Goal: Book appointment/travel/reservation

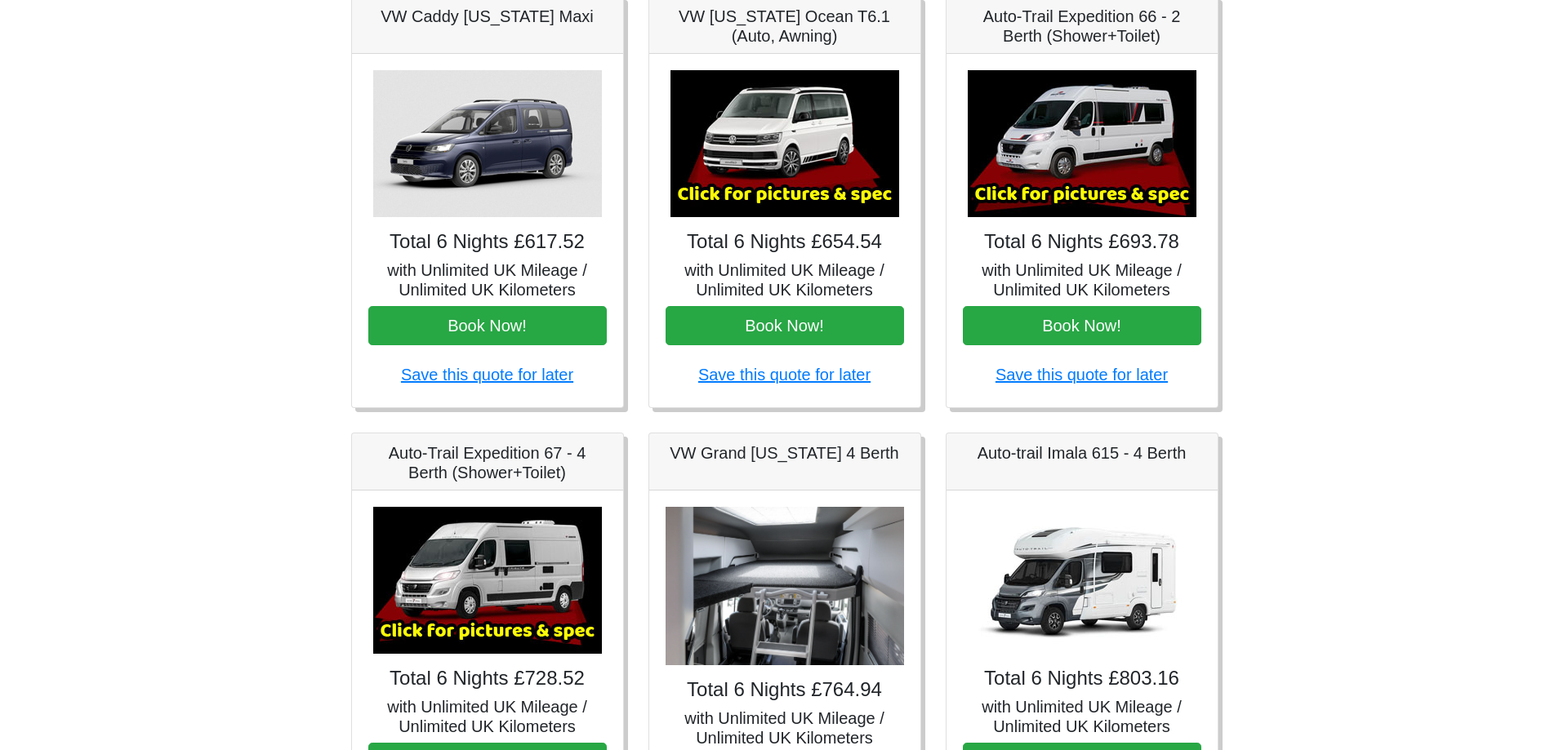
scroll to position [213, 0]
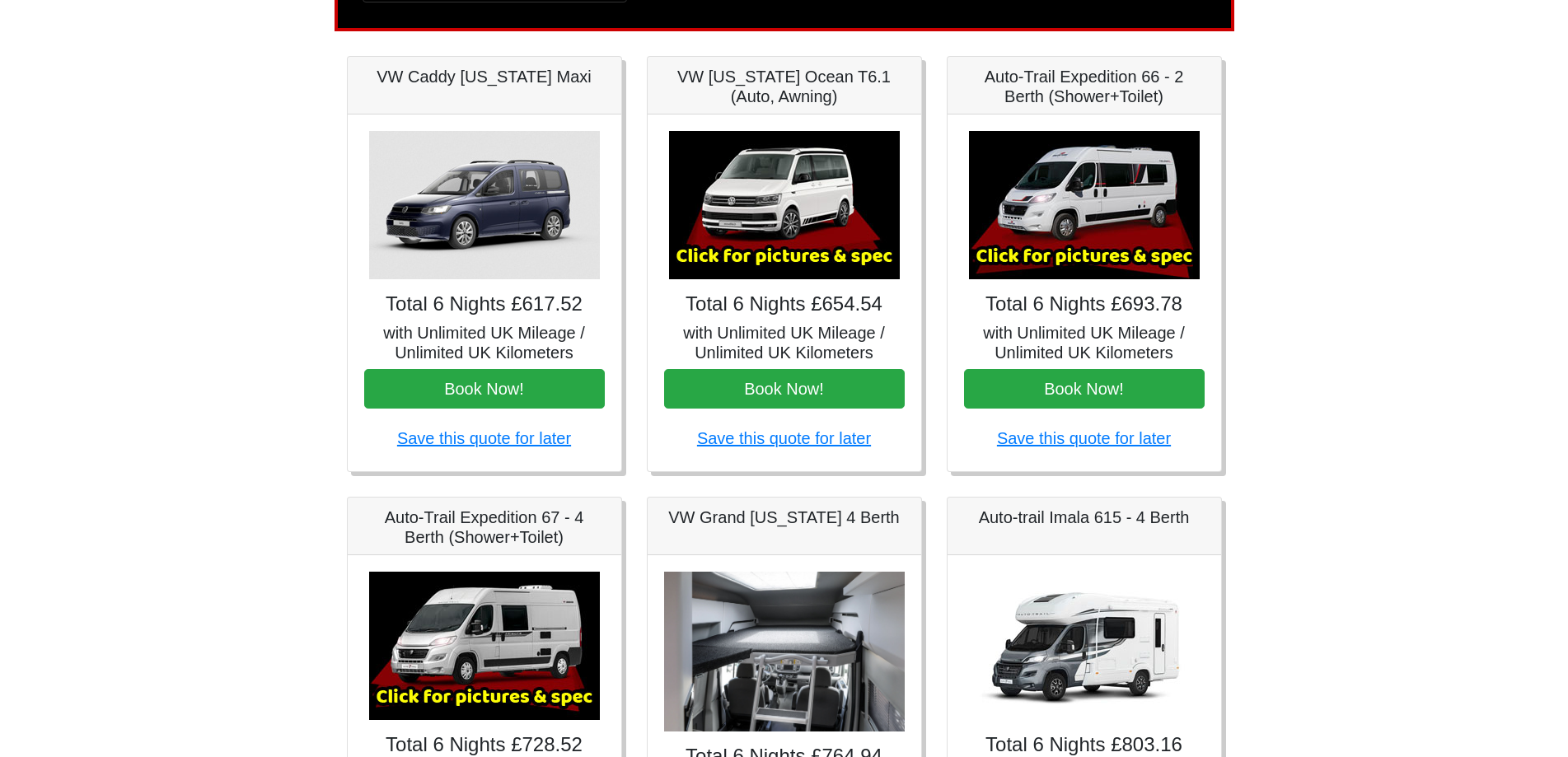
click at [1107, 210] on img at bounding box center [1085, 205] width 231 height 148
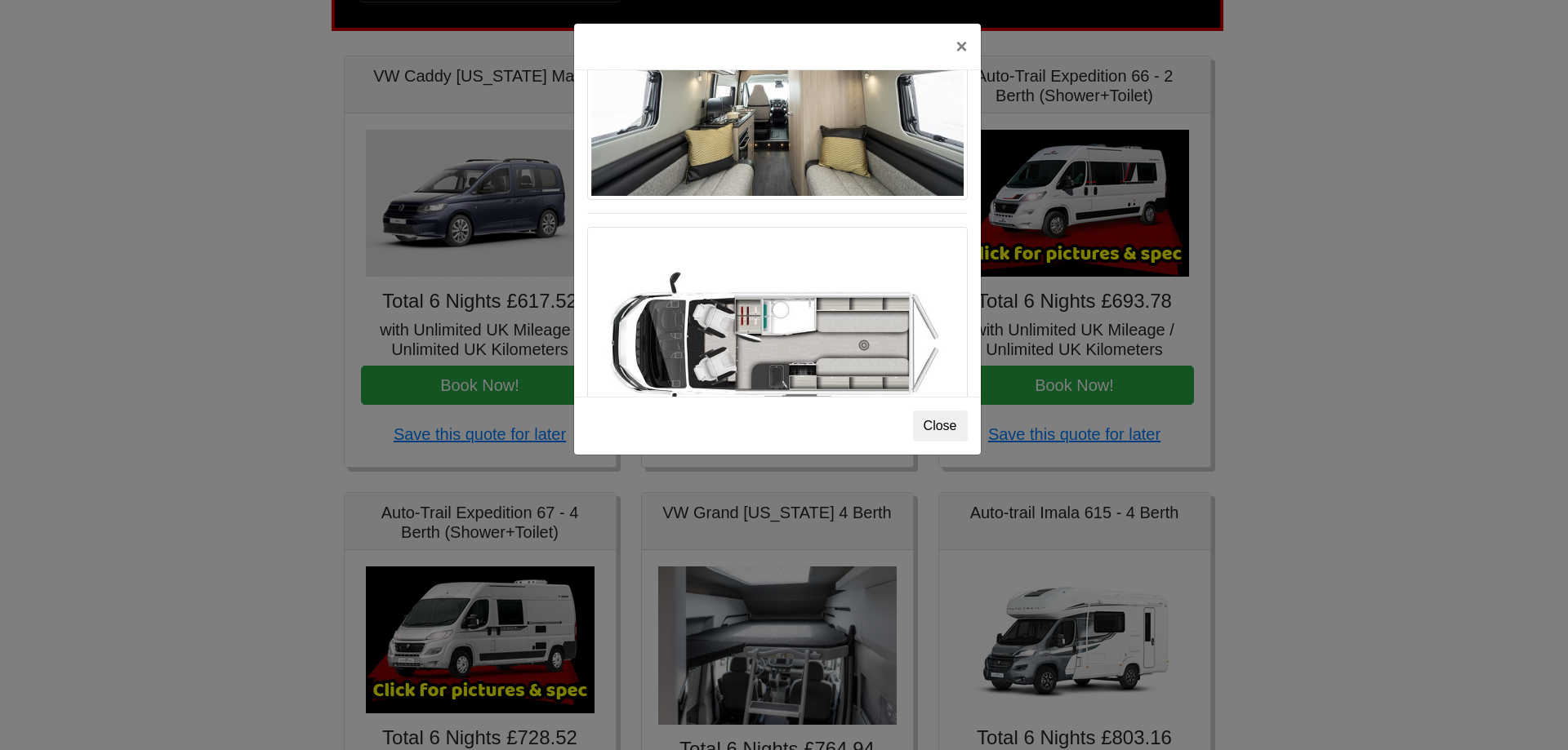
scroll to position [870, 0]
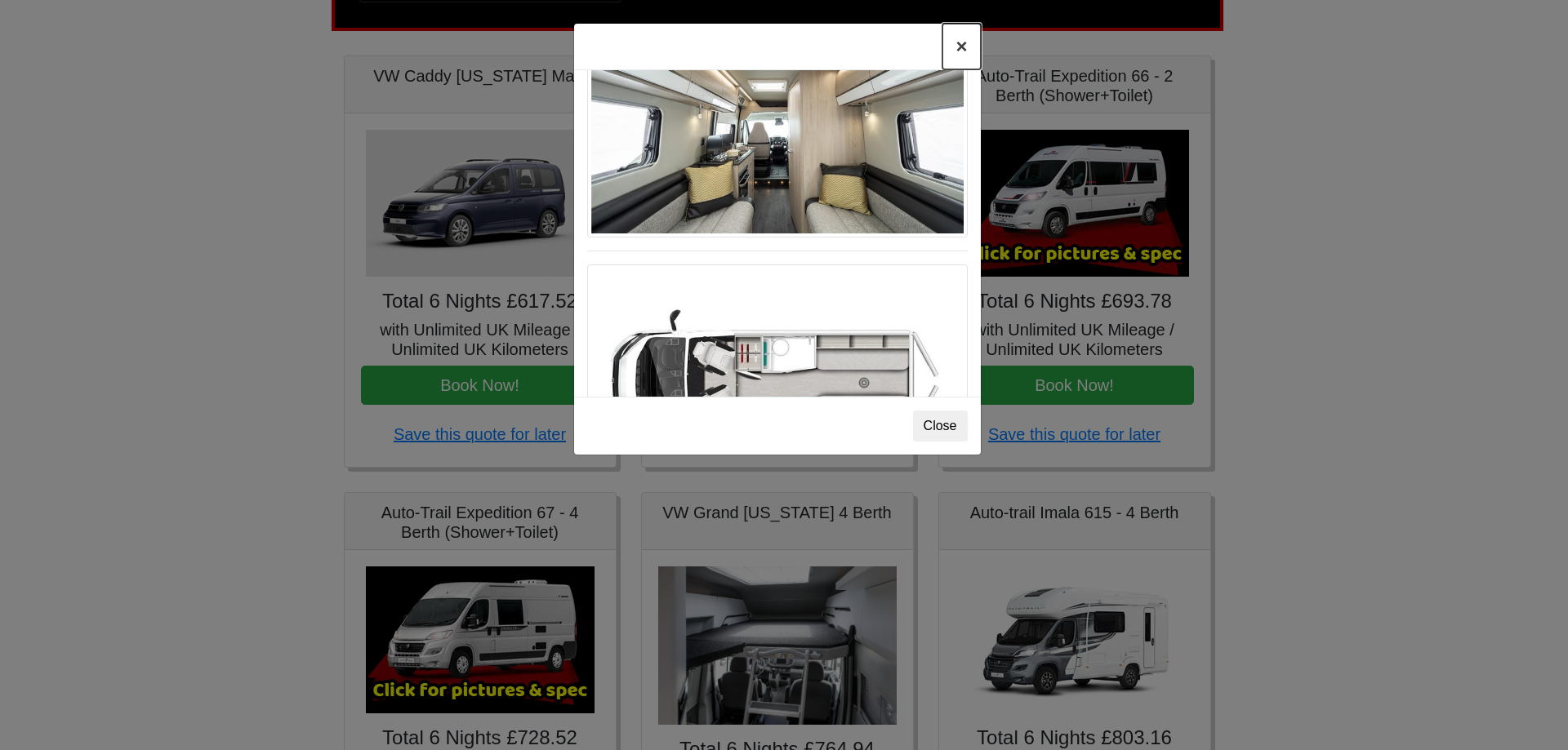
click at [965, 51] on button "×" at bounding box center [961, 47] width 37 height 46
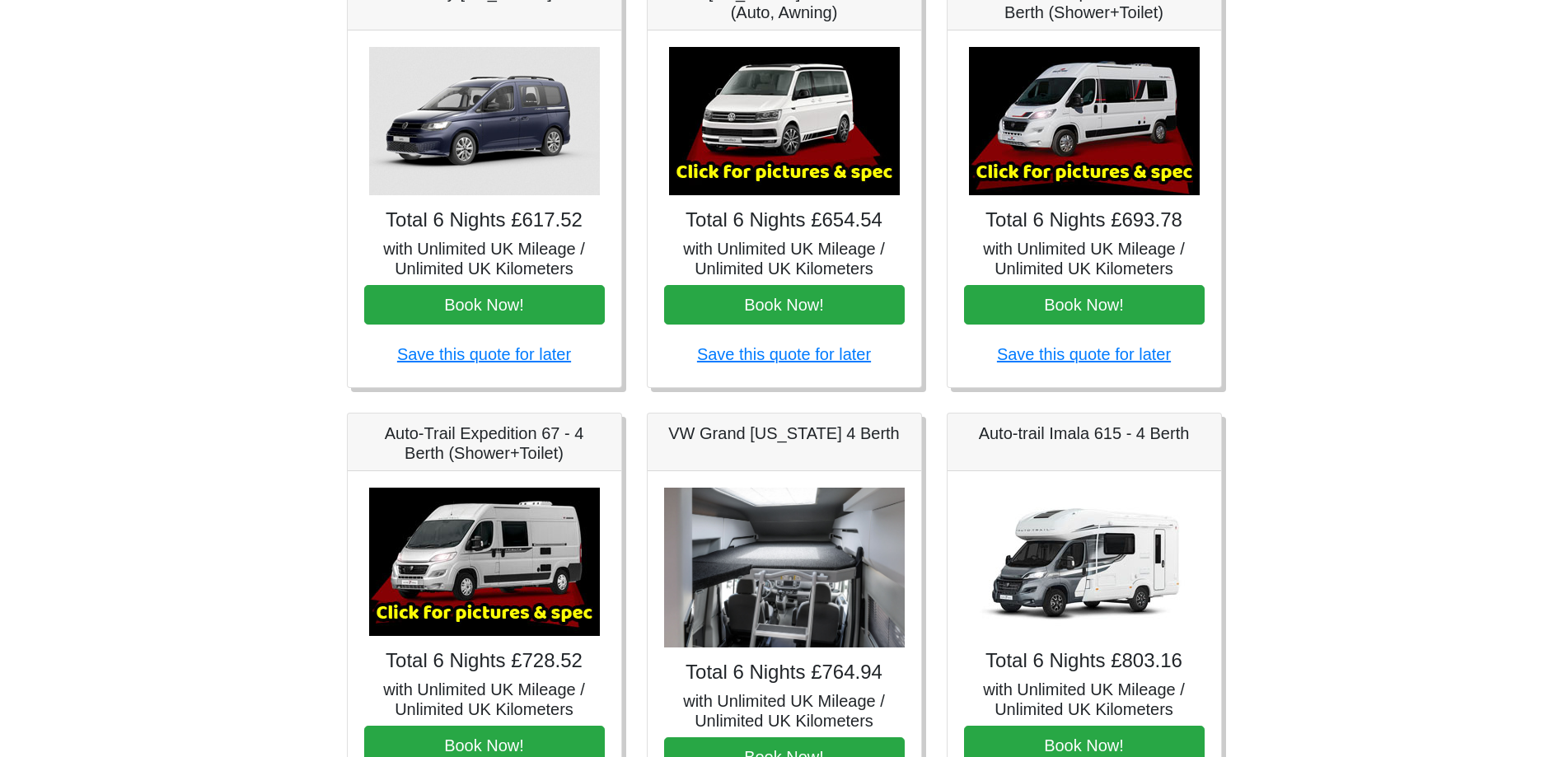
scroll to position [467, 0]
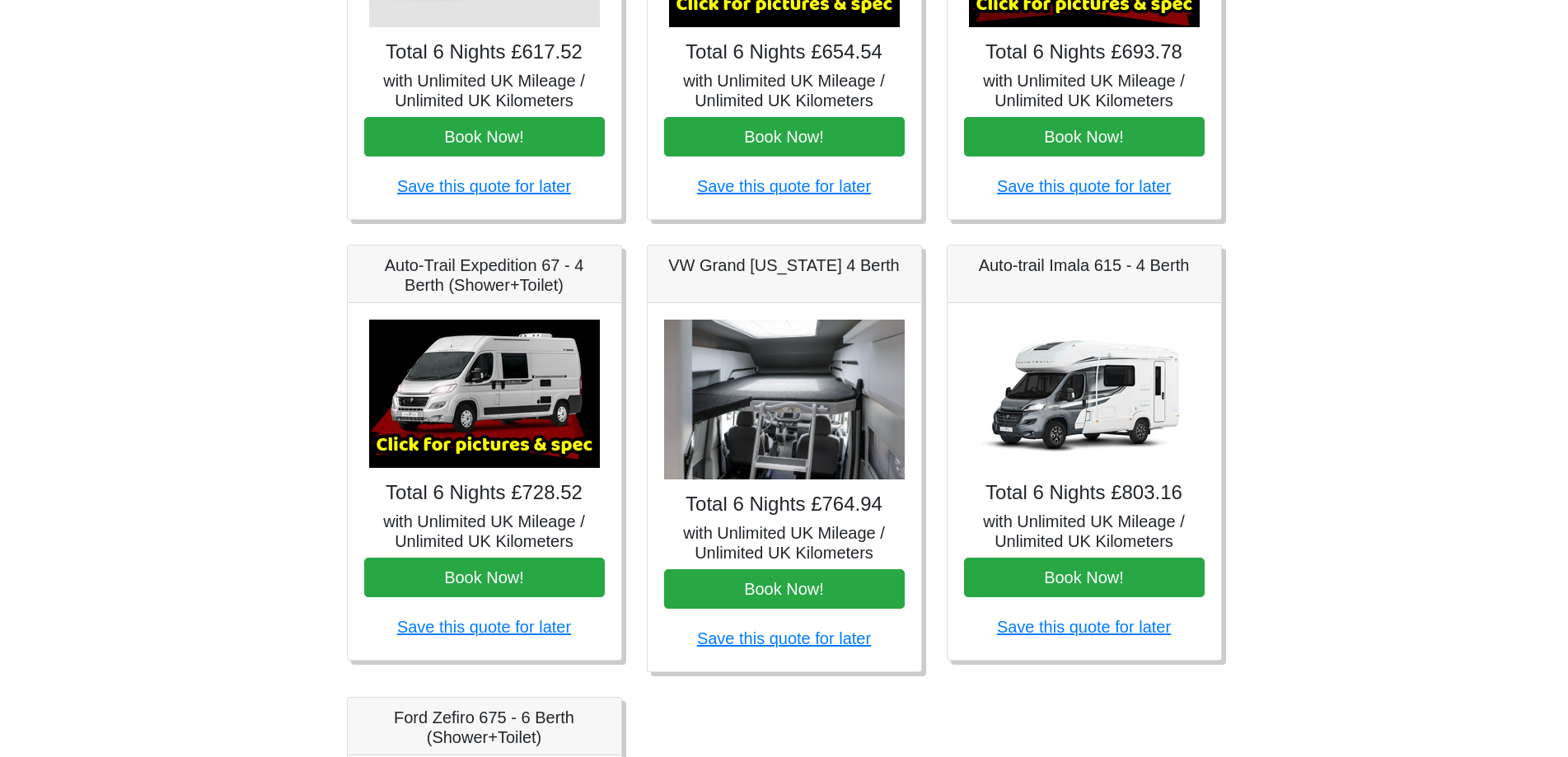
click at [1043, 270] on h5 "Auto-trail Imala 615 - 4 Berth" at bounding box center [1084, 265] width 240 height 20
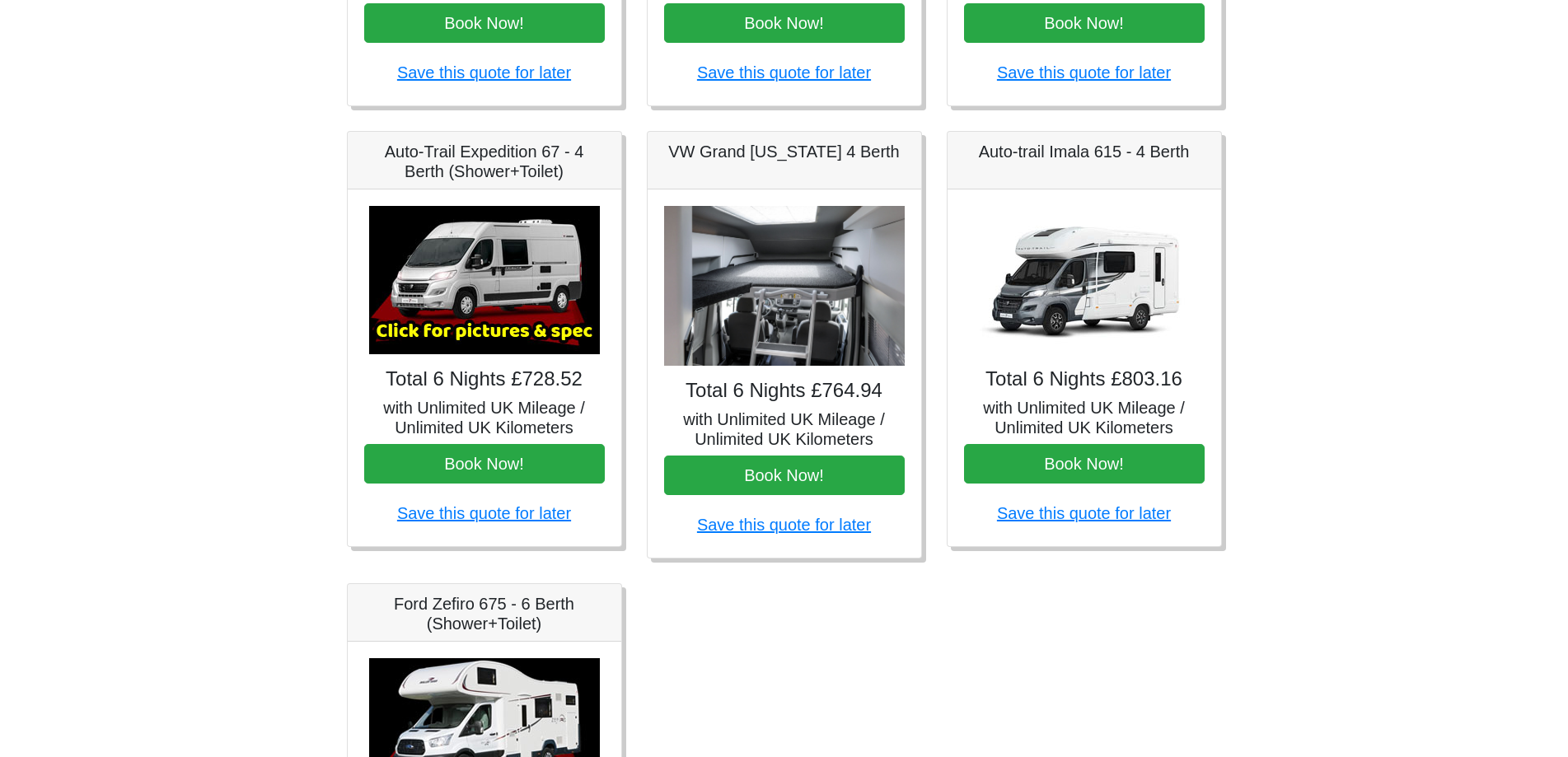
scroll to position [635, 0]
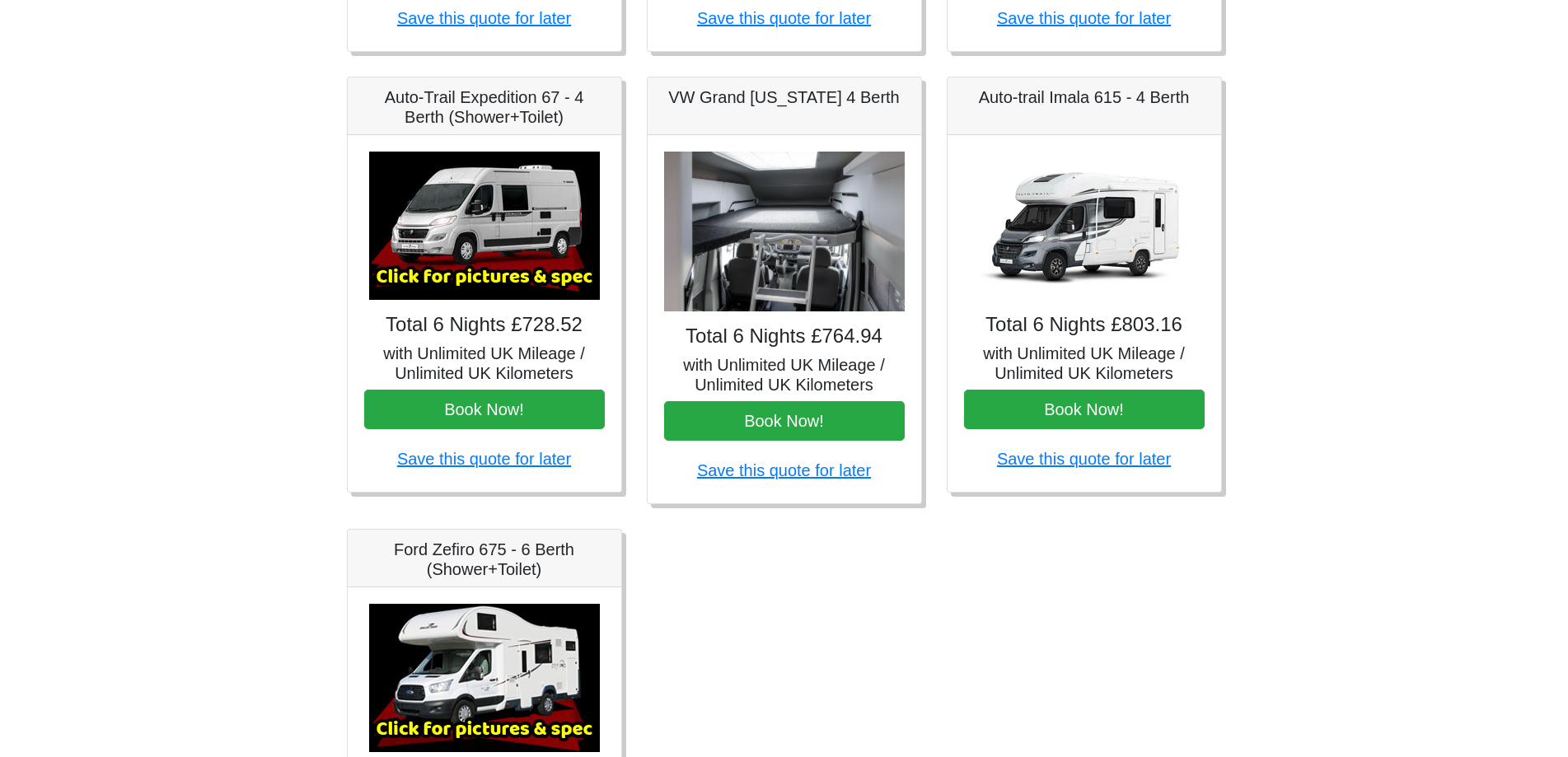
click at [1082, 303] on div "Total 6 Nights £803.16 with Unlimited UK Mileage / Unlimited UK Kilometers Book…" at bounding box center [1084, 313] width 274 height 356
click at [1068, 200] on img at bounding box center [1085, 226] width 231 height 148
drag, startPoint x: 1047, startPoint y: 97, endPoint x: 1050, endPoint y: 117, distance: 20.2
click at [1048, 98] on h5 "Auto-trail Imala 615 - 4 Berth" at bounding box center [1084, 97] width 240 height 20
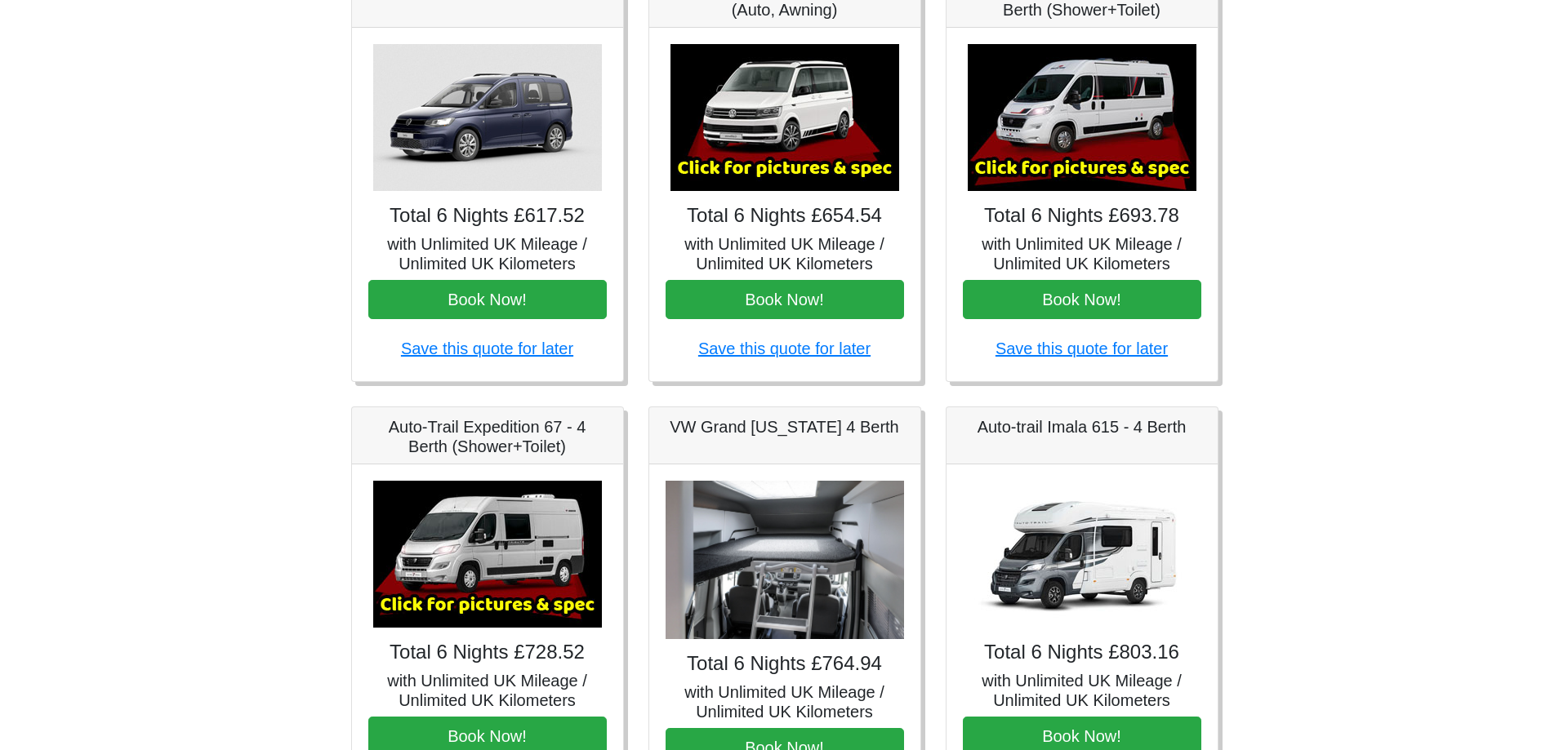
scroll to position [796, 0]
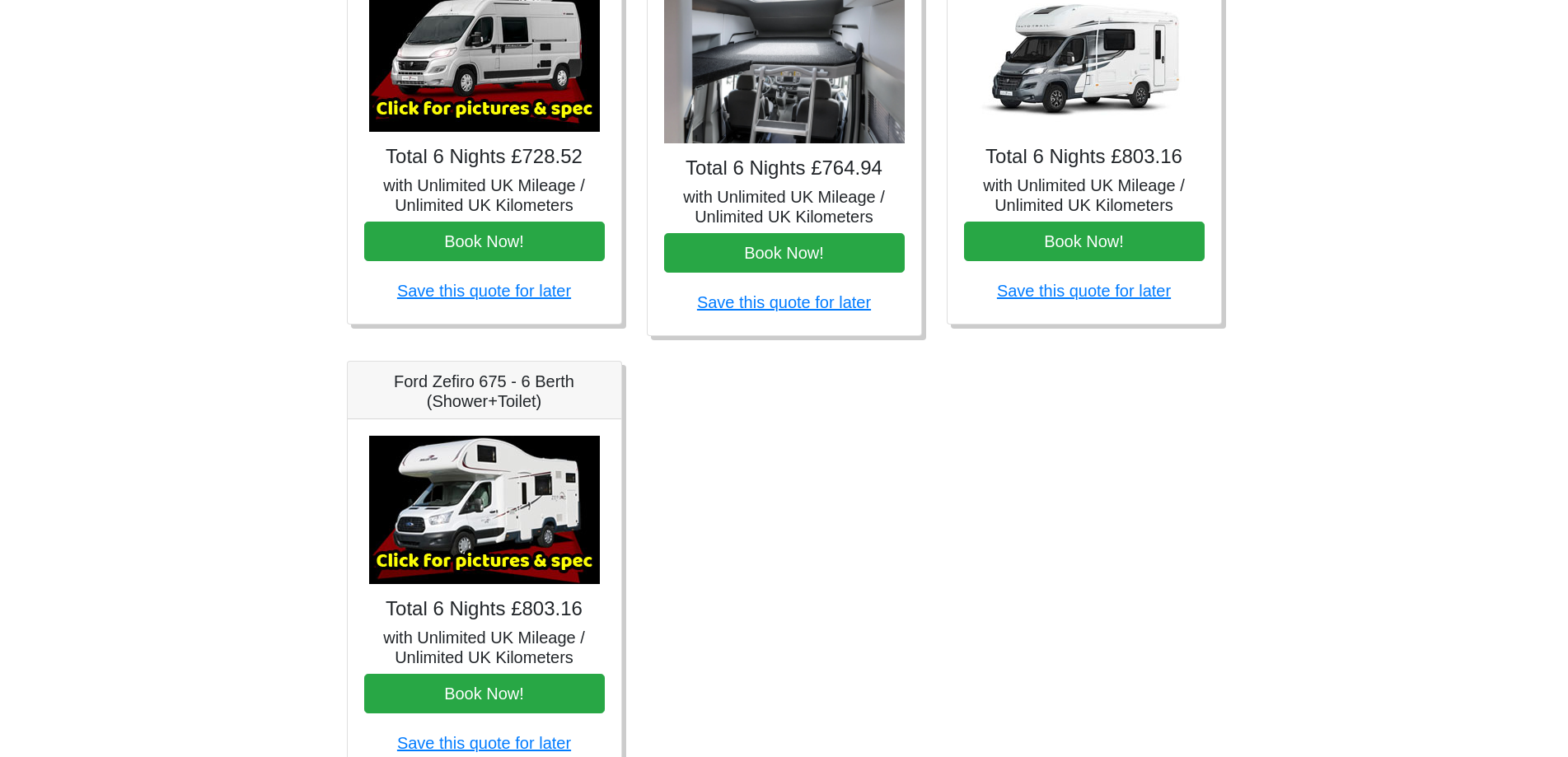
click at [434, 561] on img at bounding box center [484, 510] width 231 height 148
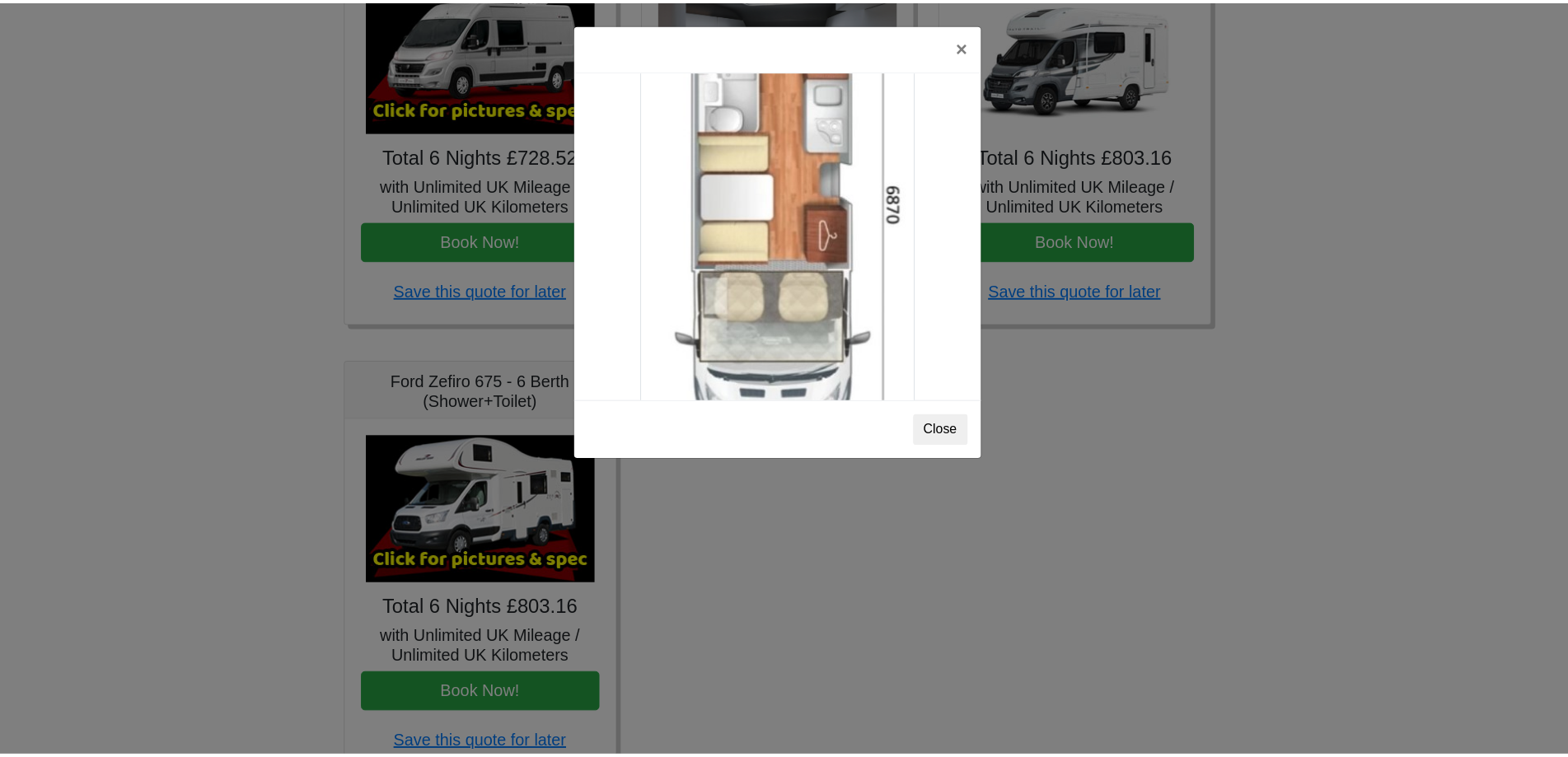
scroll to position [2904, 0]
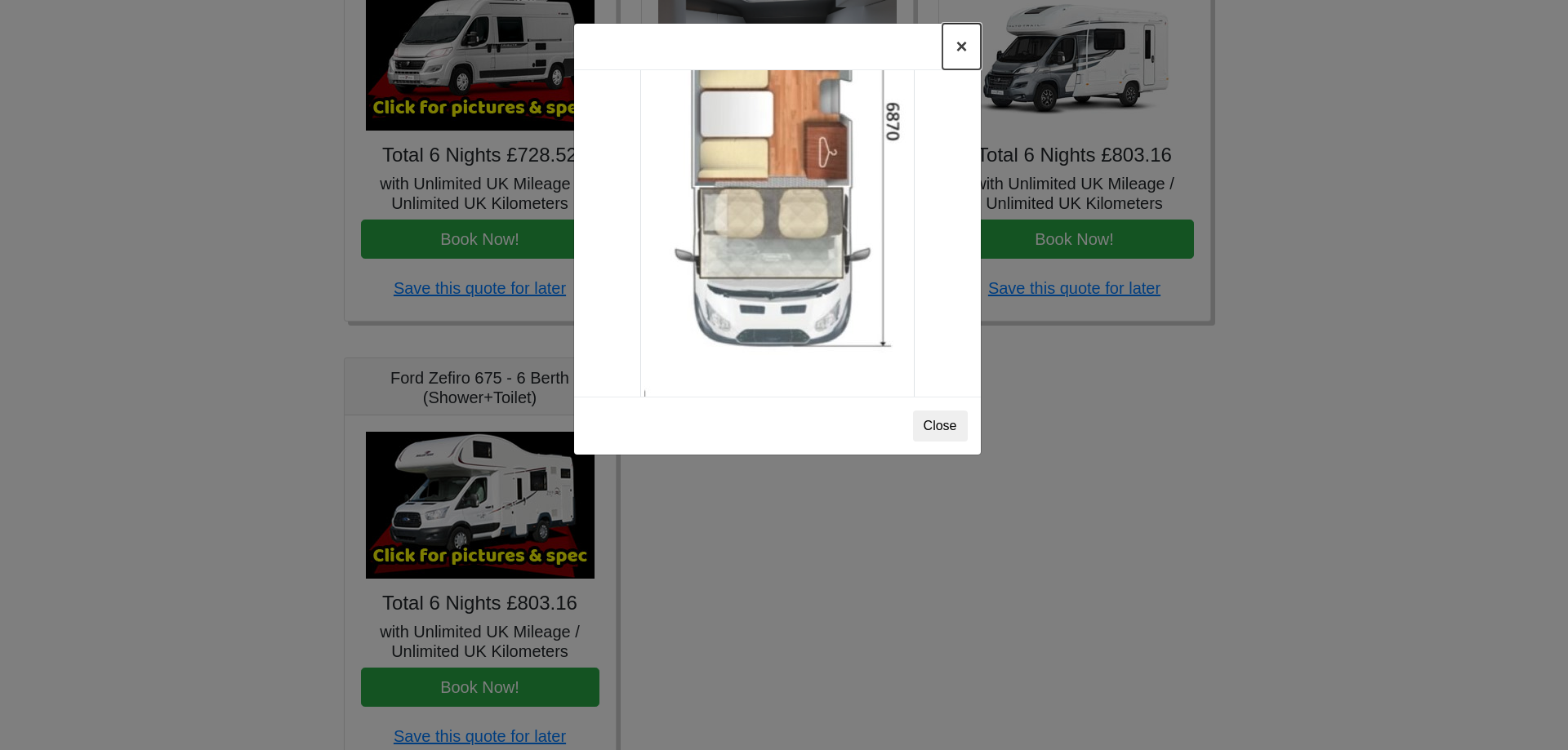
click at [963, 54] on button "×" at bounding box center [961, 47] width 37 height 46
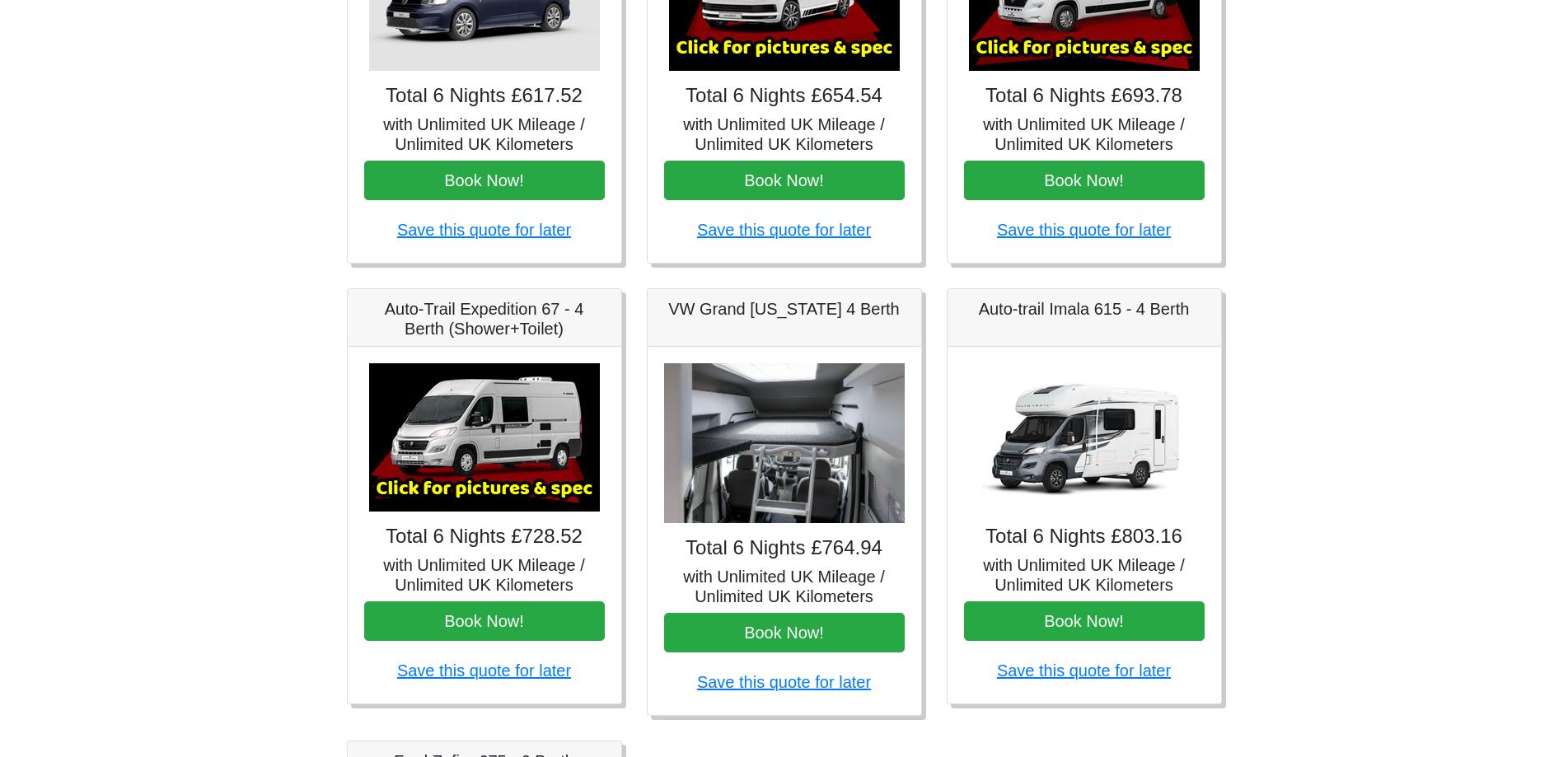
scroll to position [467, 0]
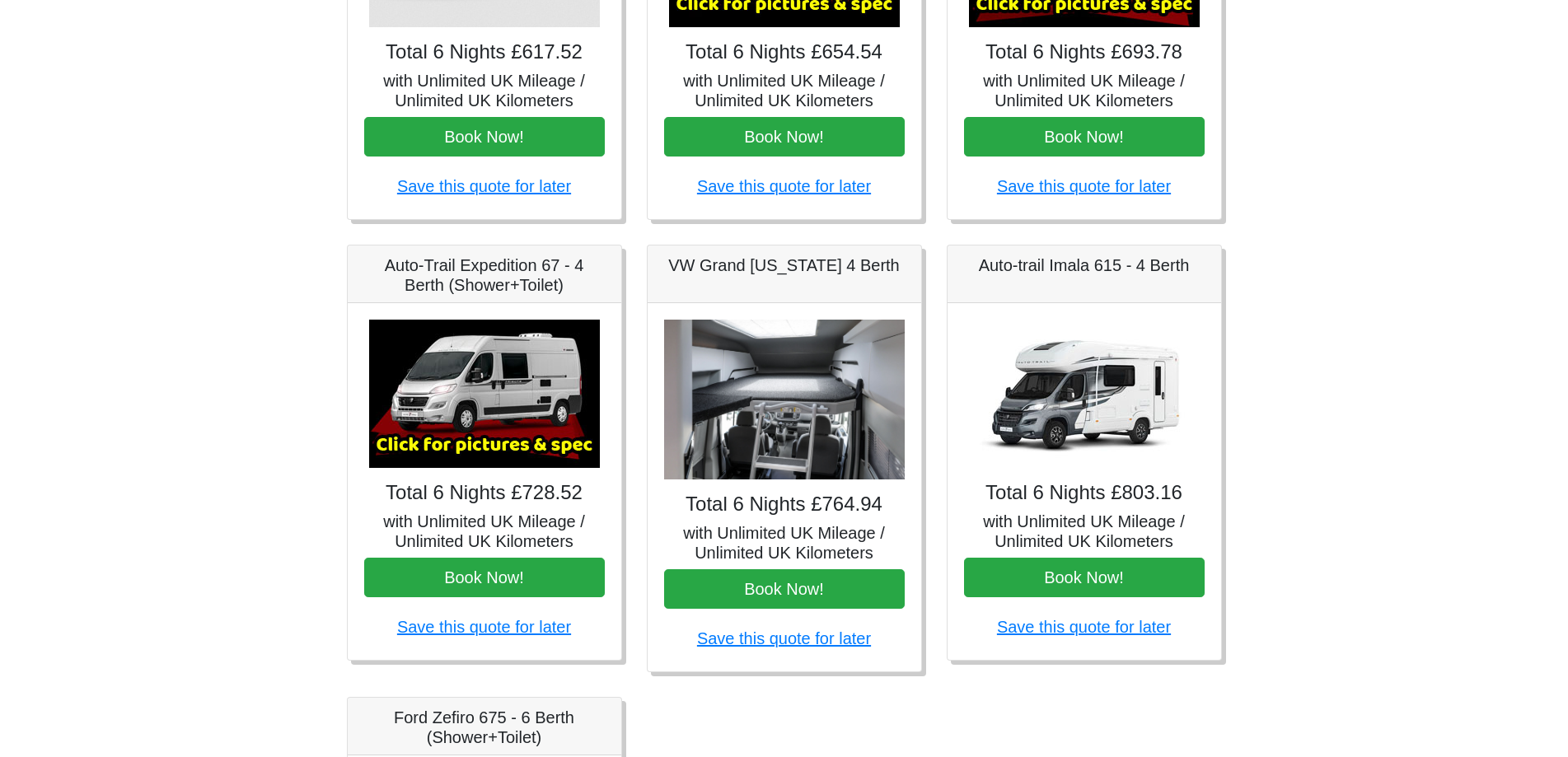
click at [845, 402] on img at bounding box center [784, 400] width 240 height 160
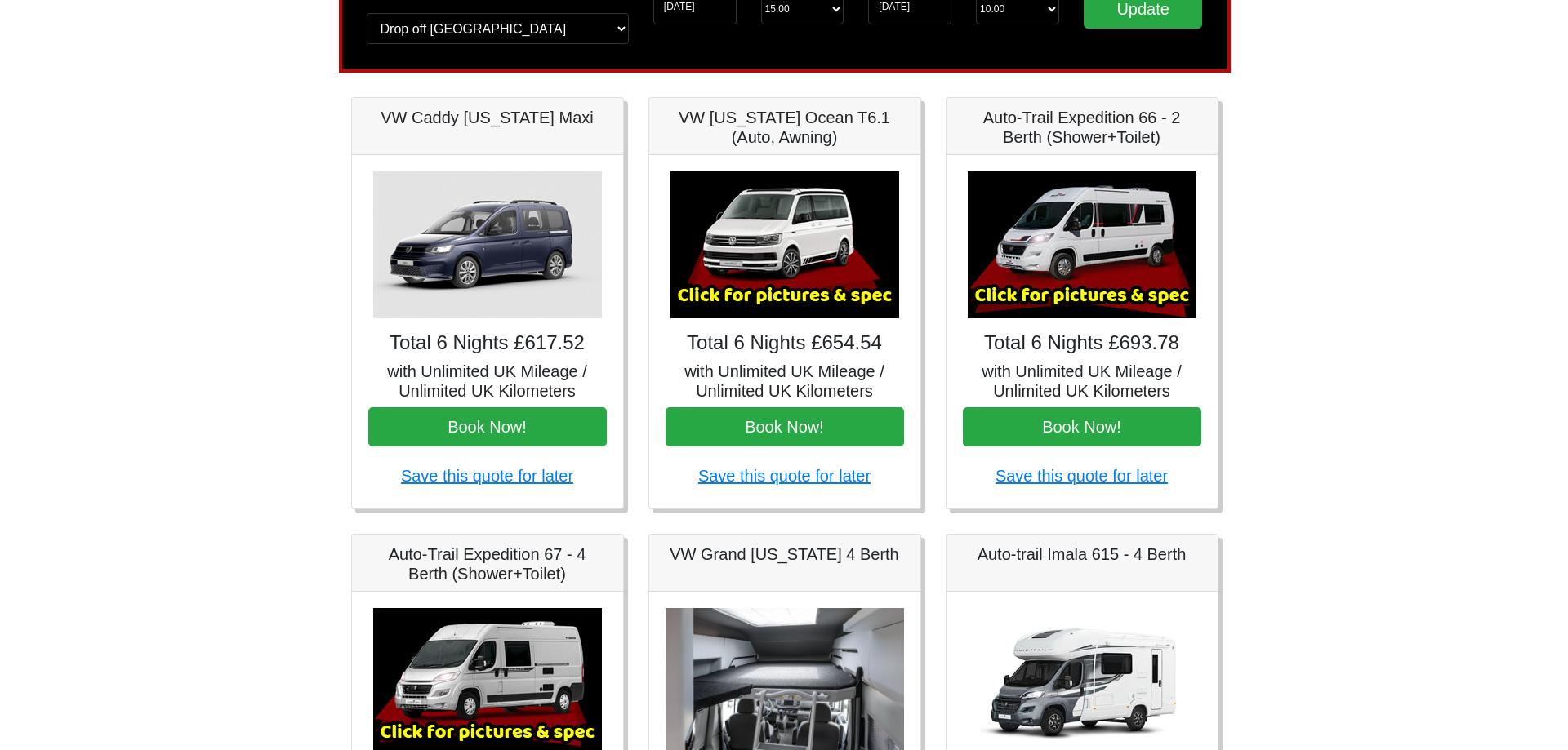
scroll to position [129, 0]
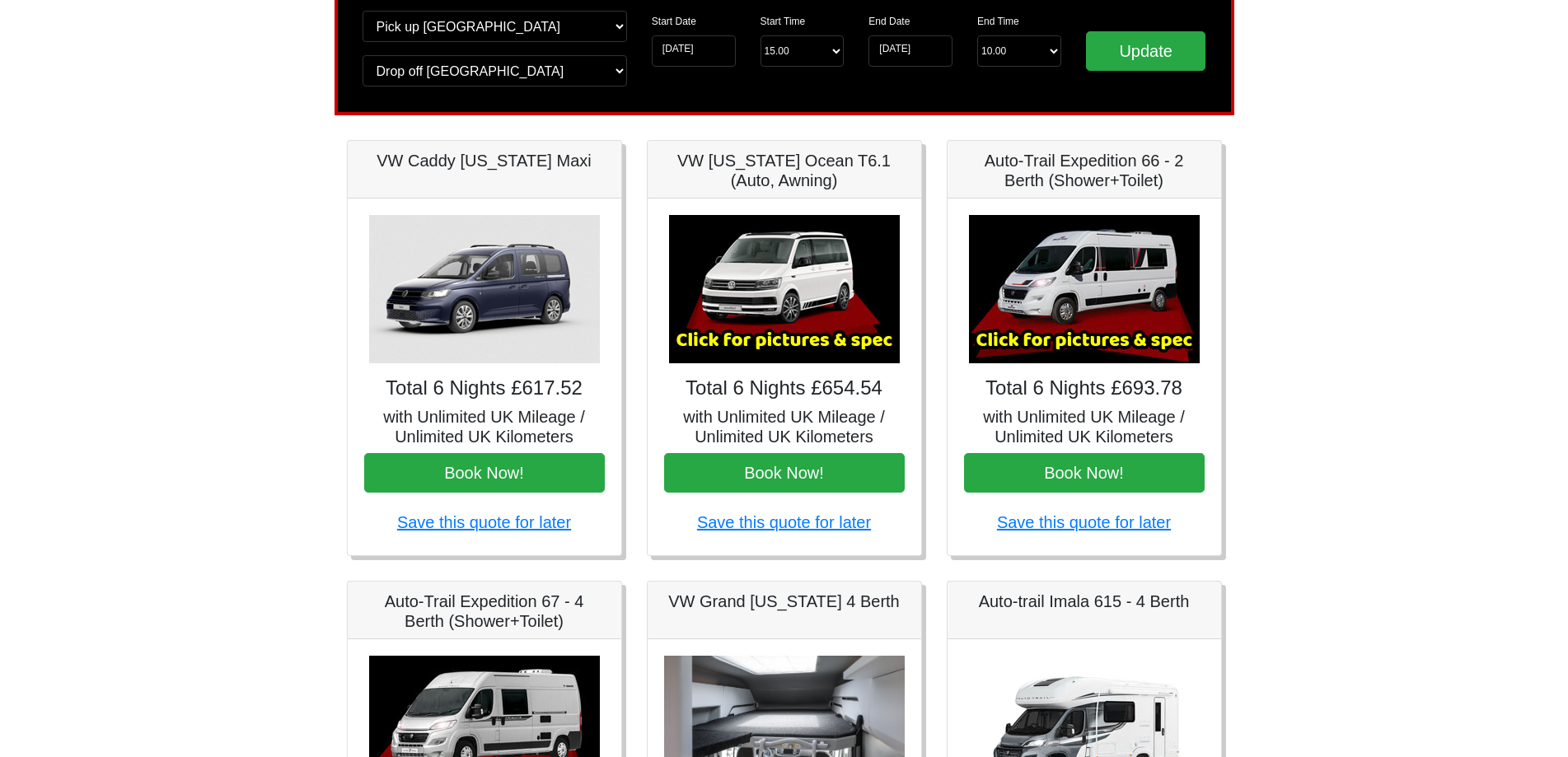
click at [1102, 327] on img at bounding box center [1085, 289] width 231 height 148
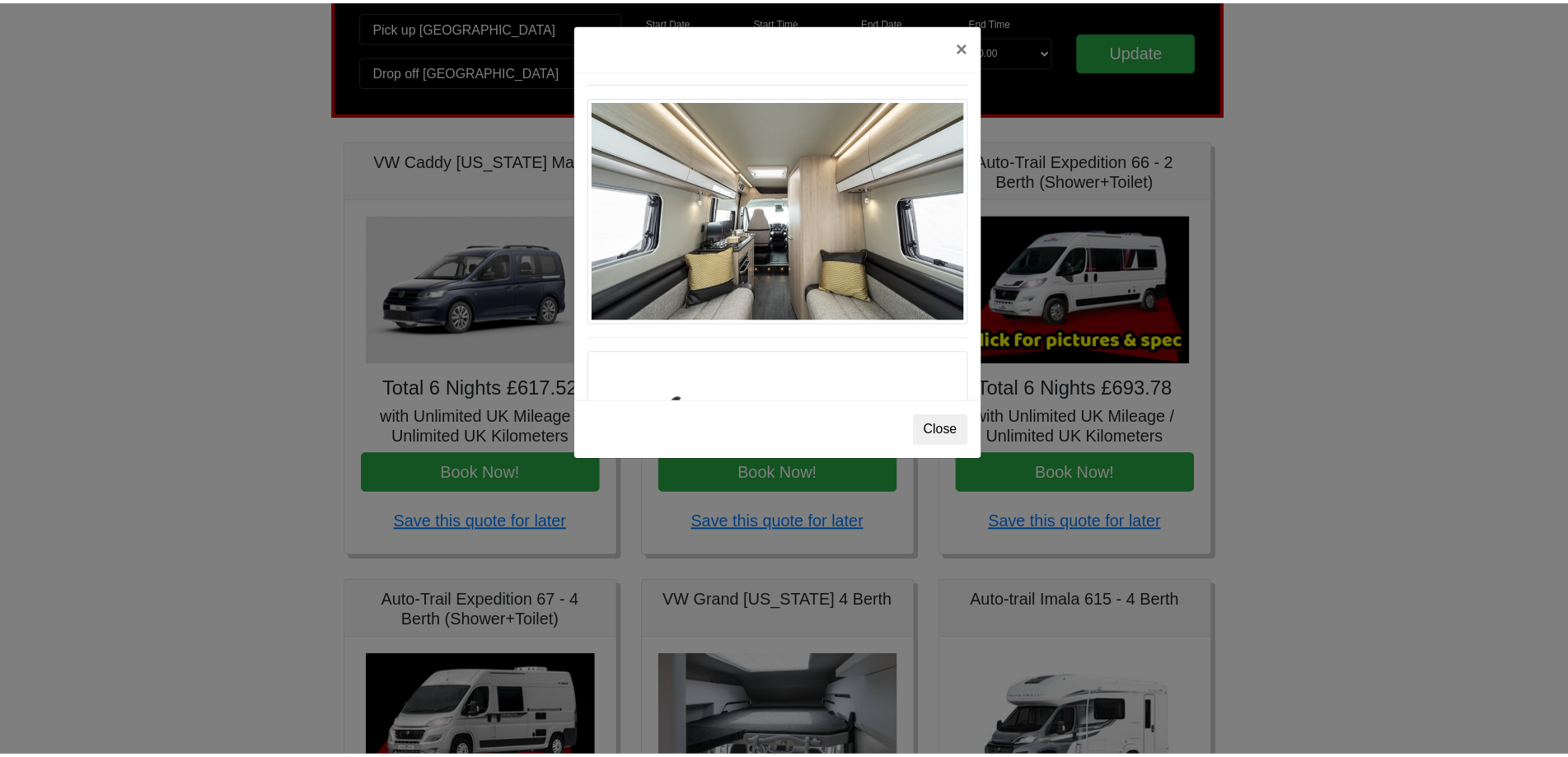
scroll to position [774, 0]
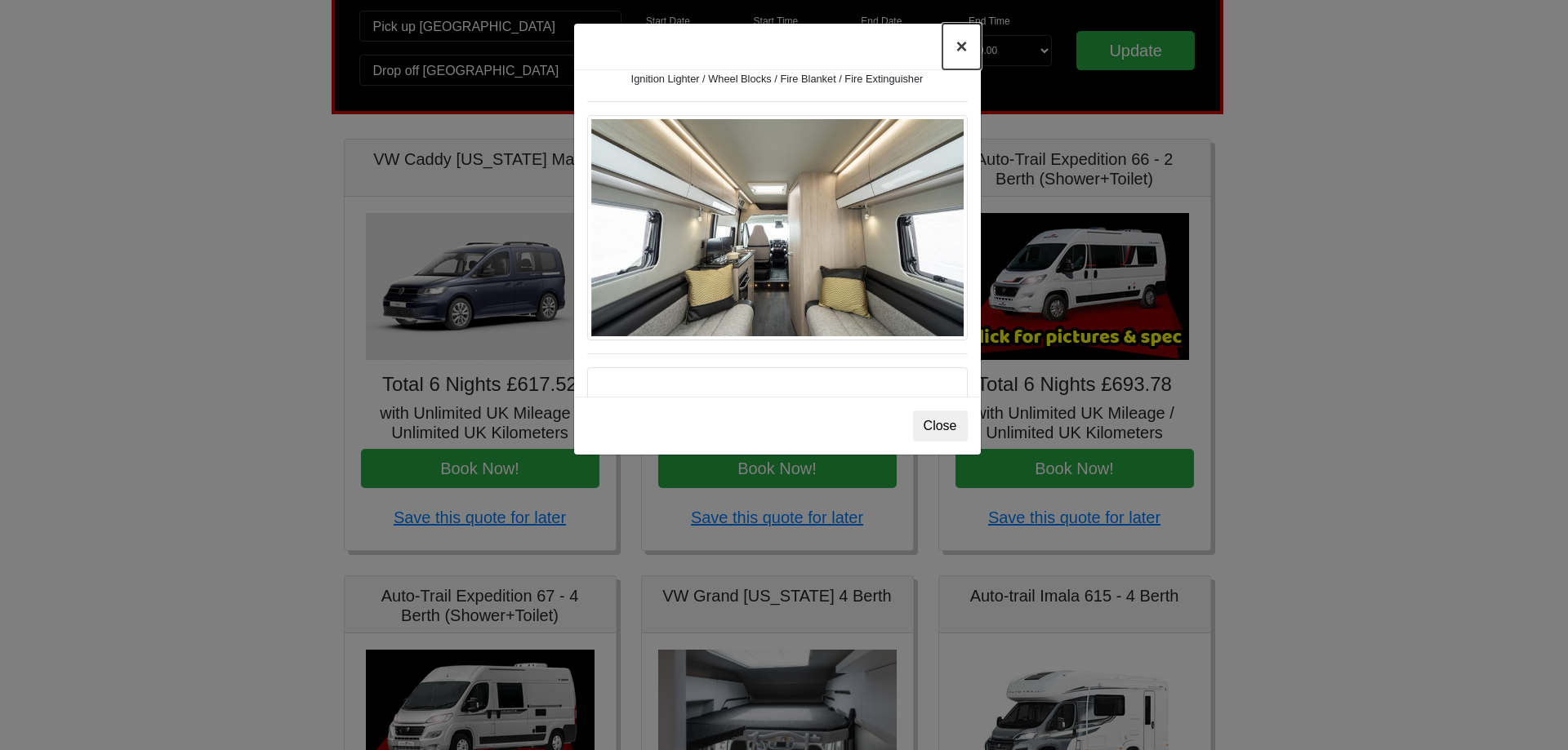
click at [958, 50] on button "×" at bounding box center [961, 47] width 37 height 46
